Goal: Task Accomplishment & Management: Manage account settings

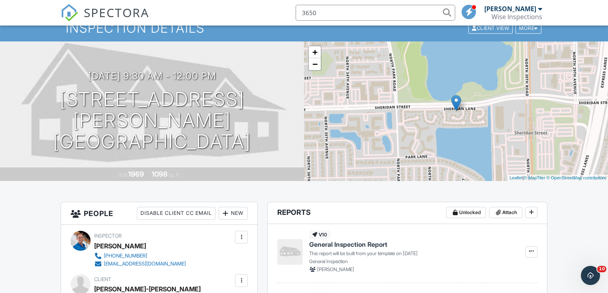
type input "3650"
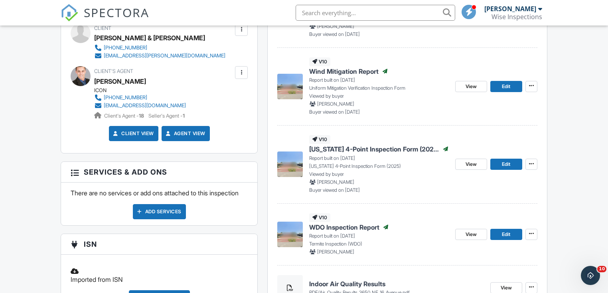
scroll to position [287, 0]
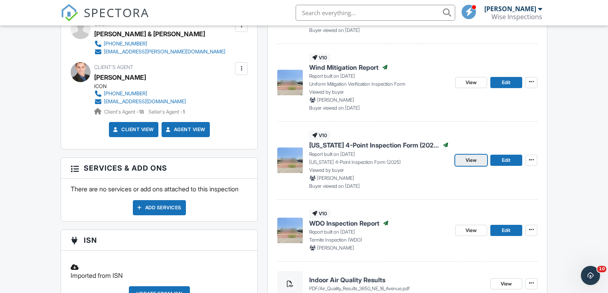
click at [466, 158] on span "View" at bounding box center [470, 160] width 11 height 8
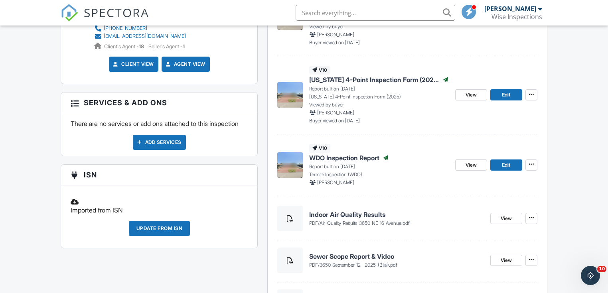
scroll to position [350, 0]
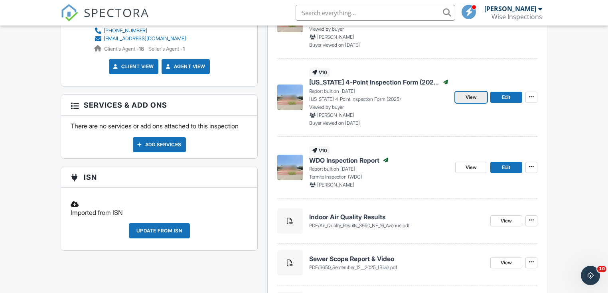
click at [474, 95] on span "View" at bounding box center [470, 97] width 11 height 8
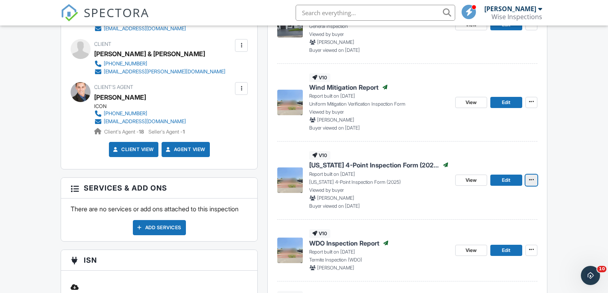
click at [530, 180] on icon at bounding box center [531, 180] width 5 height 6
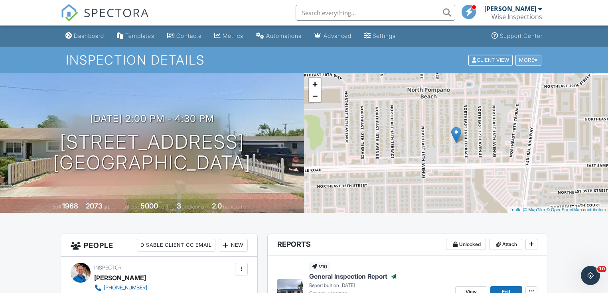
click at [536, 61] on div at bounding box center [536, 59] width 4 height 5
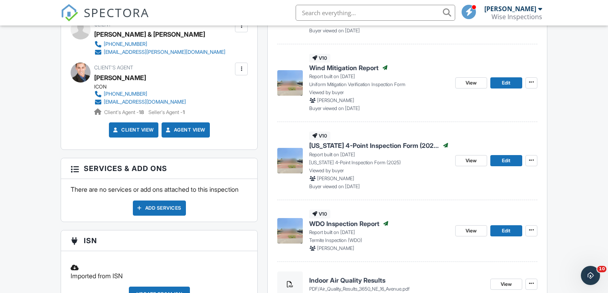
scroll to position [287, 0]
click at [469, 161] on span "View" at bounding box center [470, 160] width 11 height 8
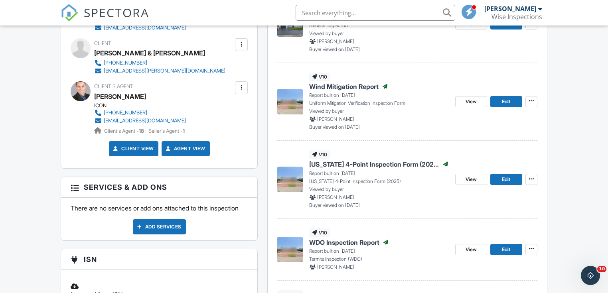
scroll to position [268, 0]
click at [509, 180] on span "Edit" at bounding box center [506, 179] width 8 height 8
